Goal: Information Seeking & Learning: Find specific fact

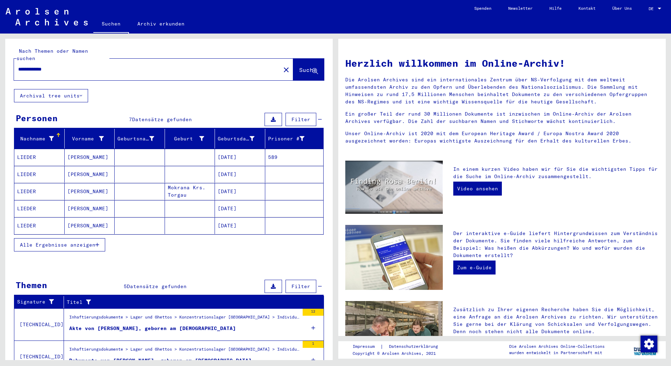
click at [64, 242] on span "Alle Ergebnisse anzeigen" at bounding box center [57, 245] width 75 height 6
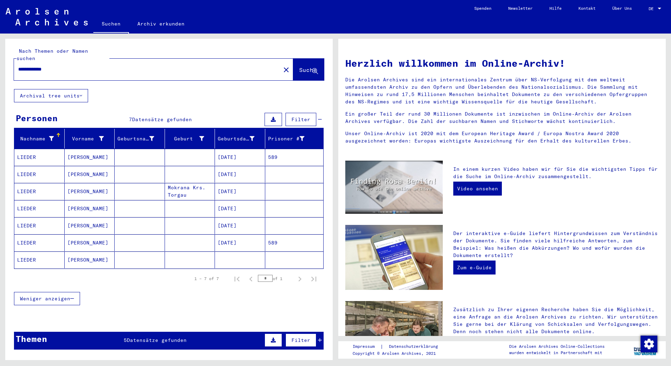
click at [227, 150] on mat-cell "[DATE]" at bounding box center [240, 157] width 50 height 17
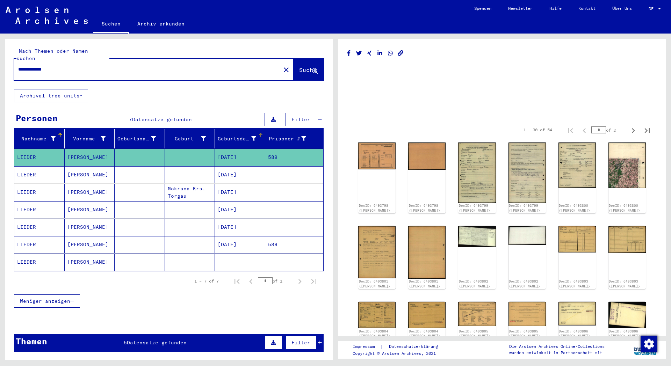
click at [259, 133] on div at bounding box center [261, 135] width 4 height 4
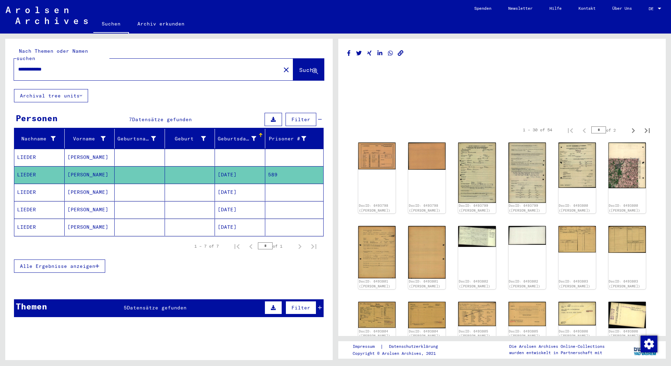
click at [55, 263] on span "Alle Ergebnisse anzeigen" at bounding box center [57, 266] width 75 height 6
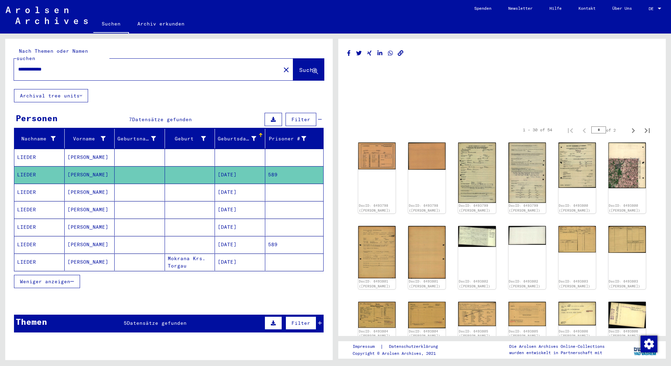
click at [222, 188] on mat-cell "[DATE]" at bounding box center [240, 192] width 50 height 17
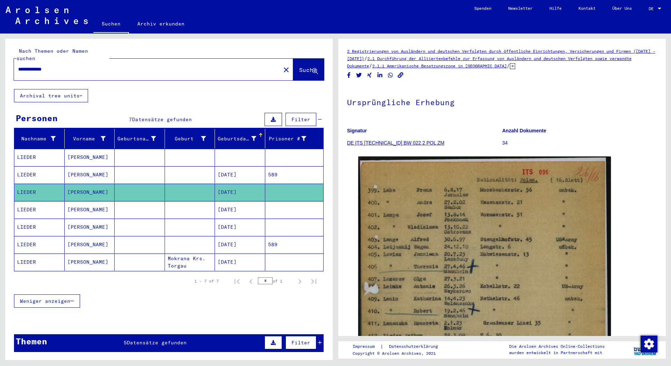
click at [224, 202] on mat-cell "[DATE]" at bounding box center [240, 209] width 50 height 17
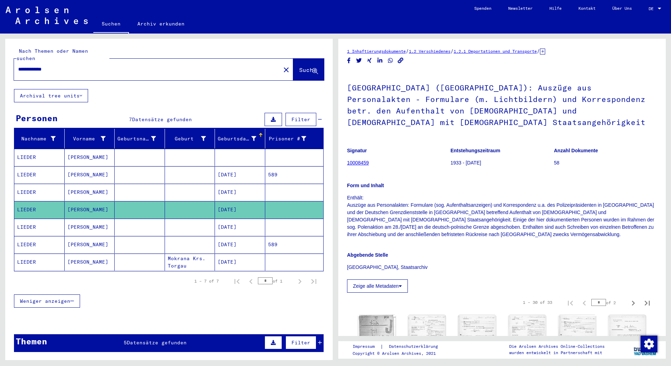
click at [223, 219] on mat-cell "[DATE]" at bounding box center [240, 227] width 50 height 17
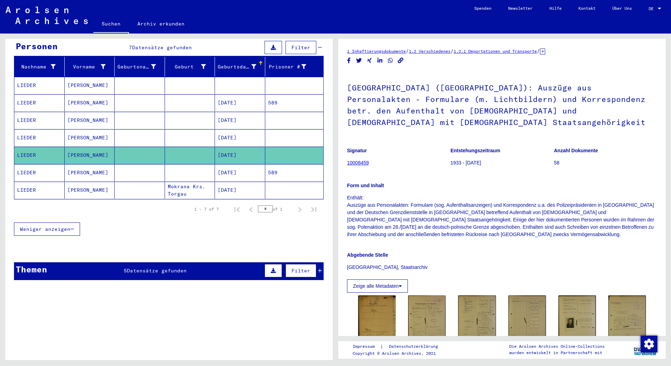
scroll to position [113, 0]
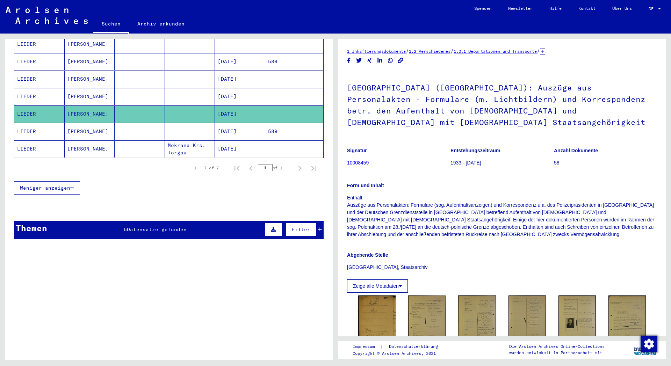
click at [231, 124] on mat-cell "[DATE]" at bounding box center [240, 131] width 50 height 17
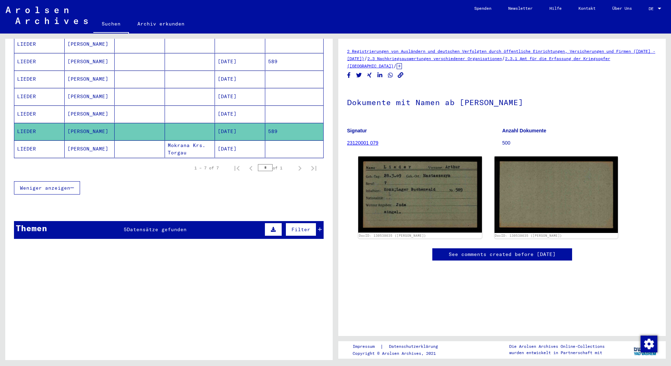
click at [151, 226] on span "Datensätze gefunden" at bounding box center [157, 229] width 60 height 6
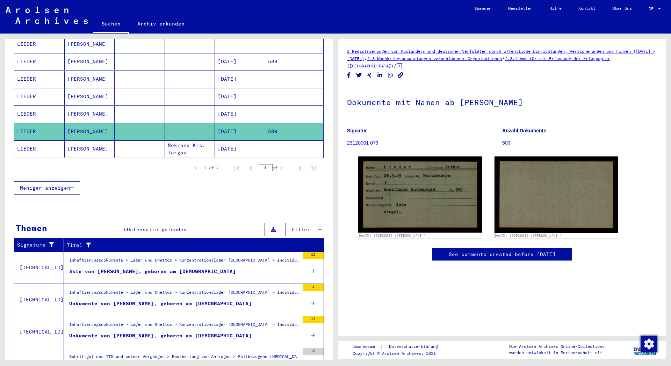
click at [167, 268] on div "Akte von [PERSON_NAME], geboren am [DEMOGRAPHIC_DATA]" at bounding box center [152, 271] width 167 height 7
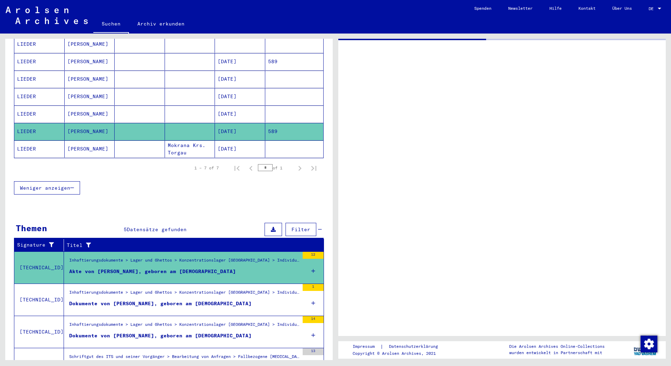
scroll to position [16, 0]
